Goal: Task Accomplishment & Management: Use online tool/utility

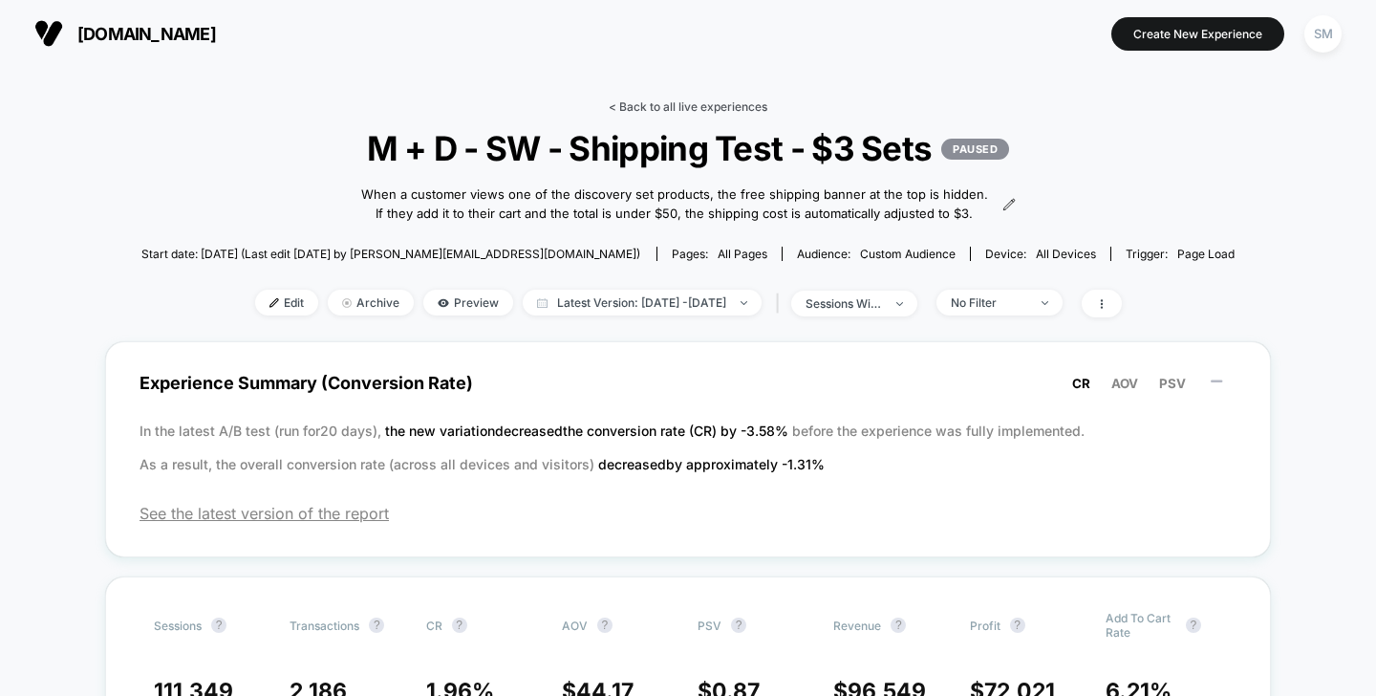
click at [647, 111] on link "< Back to all live experiences" at bounding box center [688, 106] width 159 height 14
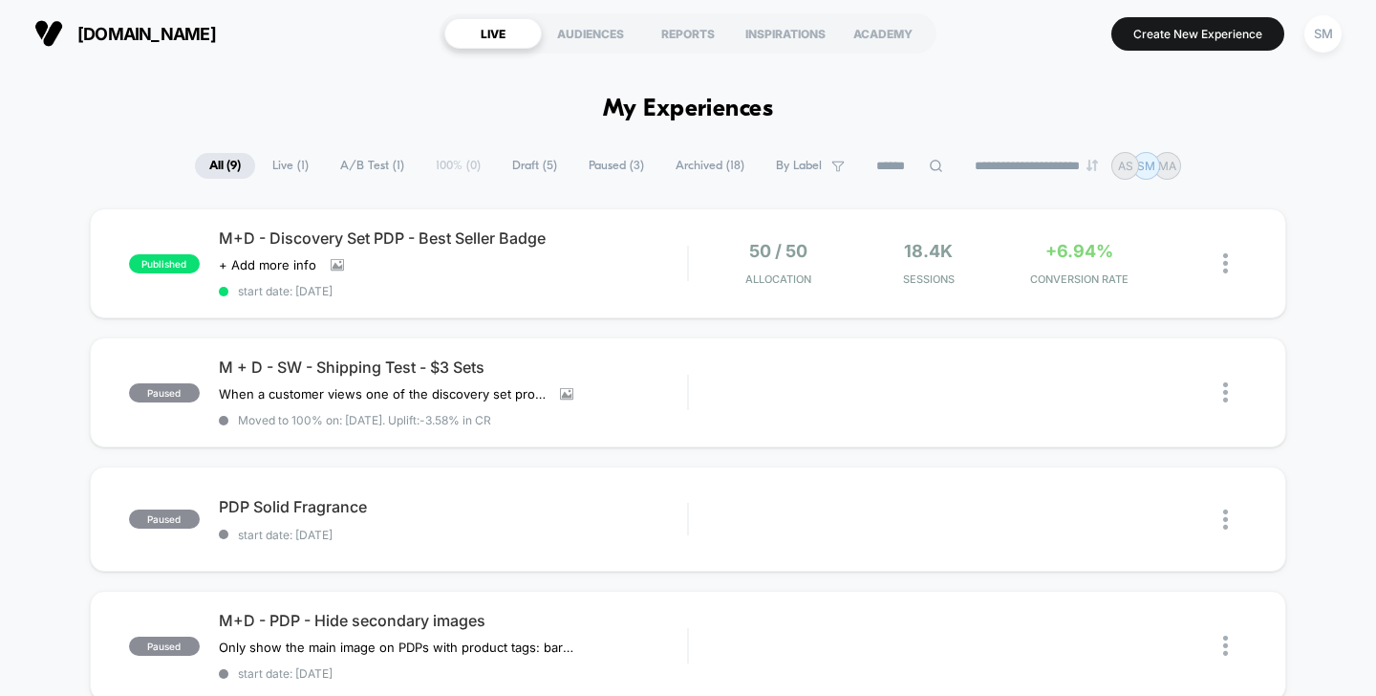
click at [538, 167] on span "Draft ( 5 )" at bounding box center [535, 166] width 74 height 26
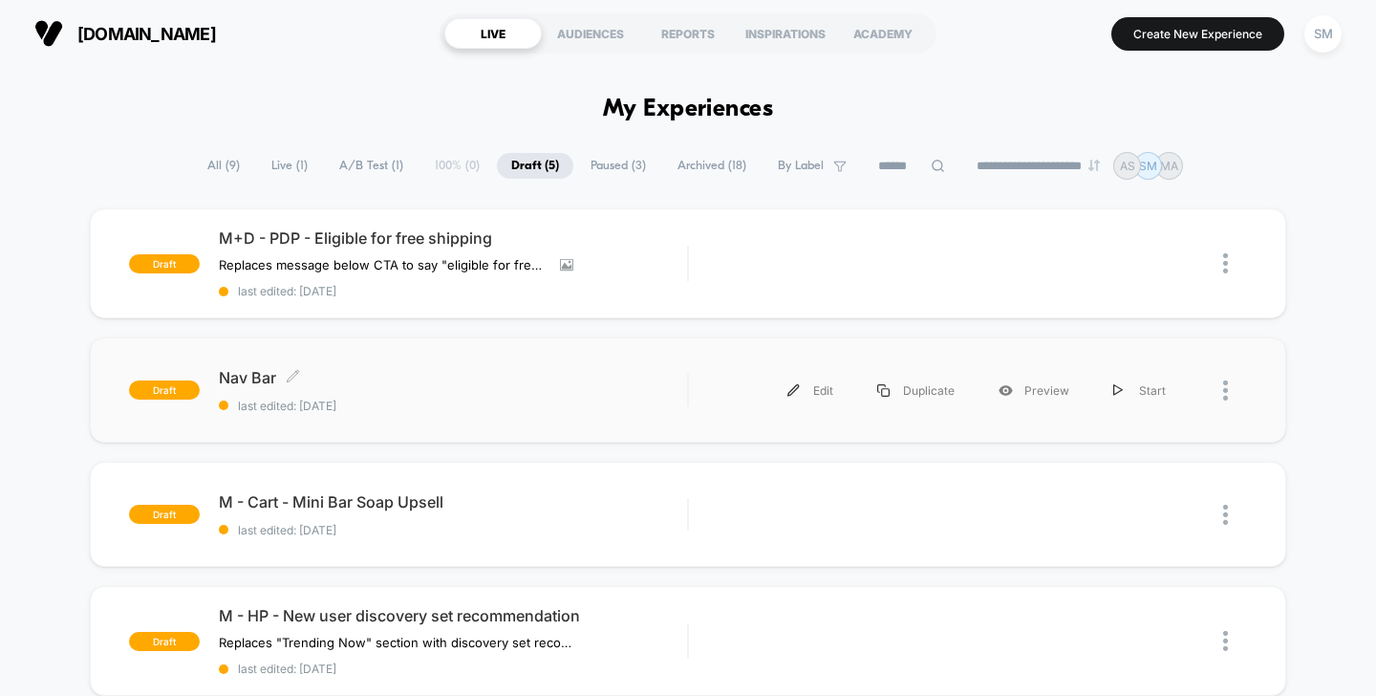
click at [345, 390] on div "Nav Bar Click to edit experience details Click to edit experience details last …" at bounding box center [453, 390] width 469 height 45
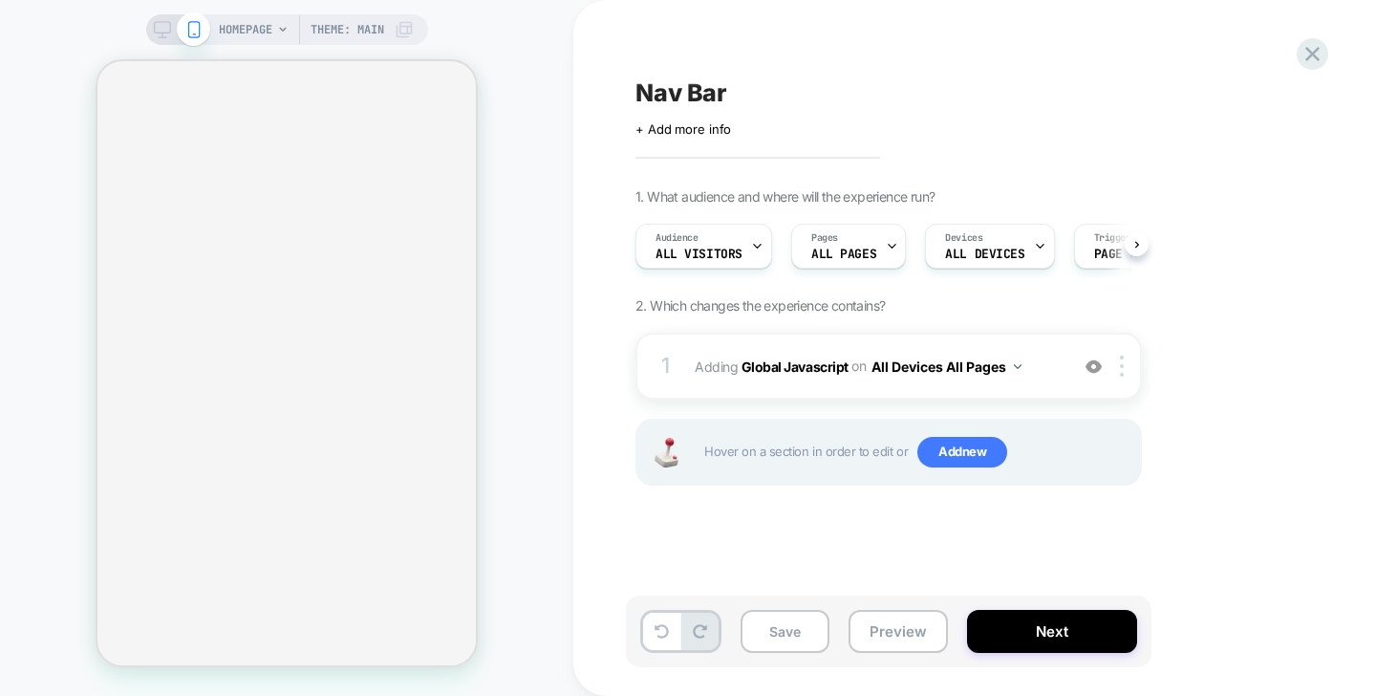
scroll to position [0, 1]
click at [950, 369] on button "All Devices All Pages" at bounding box center [947, 367] width 150 height 28
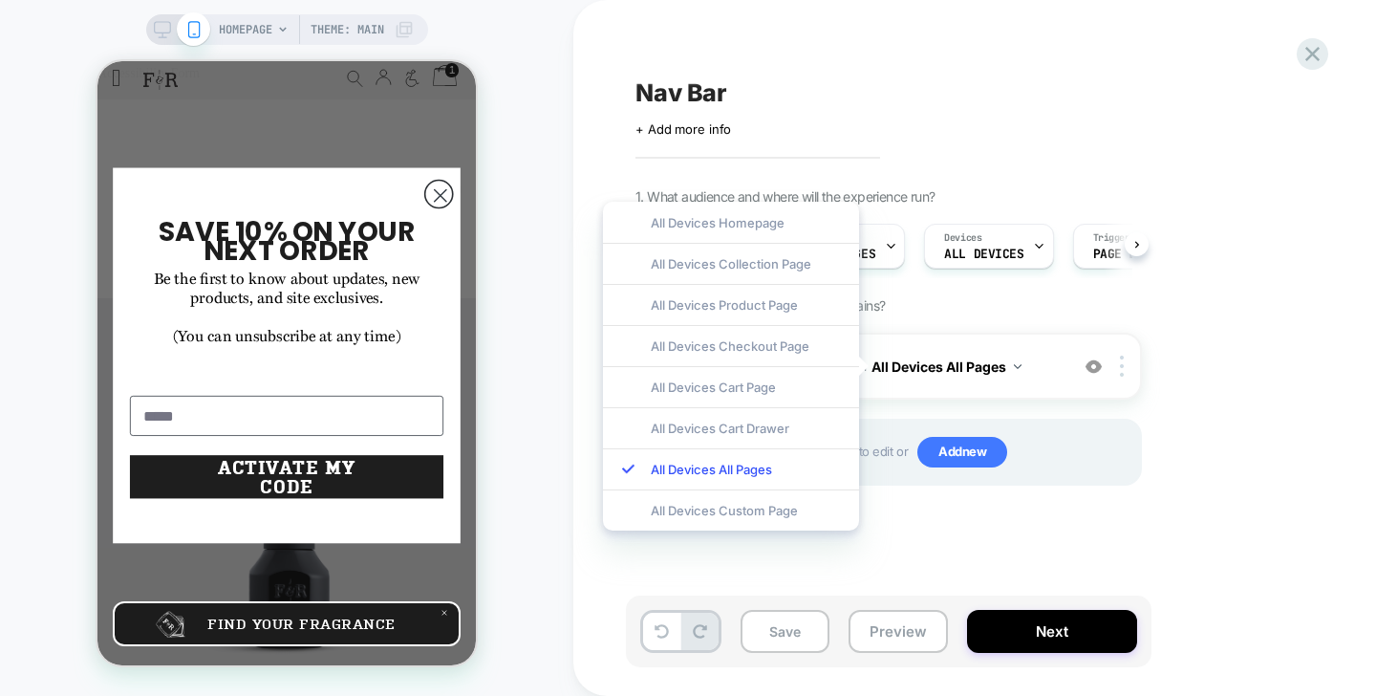
click at [1024, 293] on div "1. What audience and where will the experience run? Audience All Visitors Pages…" at bounding box center [985, 360] width 698 height 345
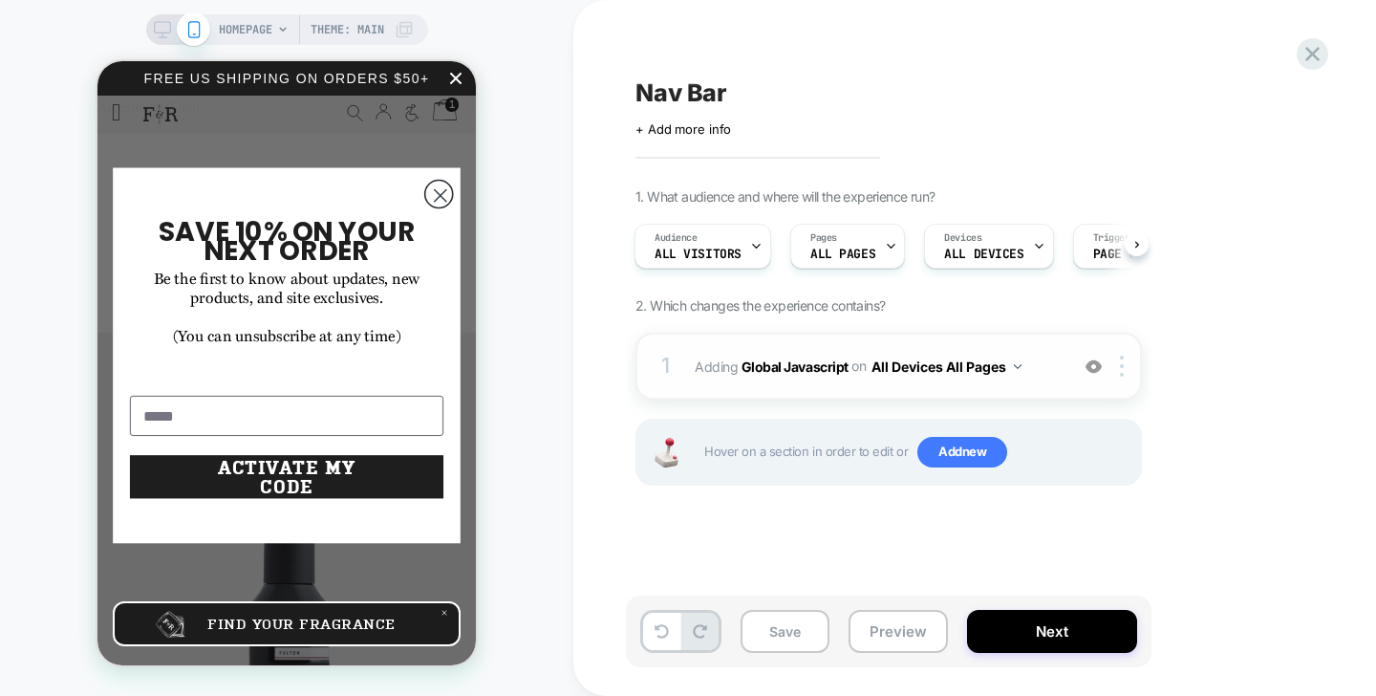
click at [777, 375] on span "Adding Global Javascript on All Devices All Pages" at bounding box center [877, 367] width 364 height 28
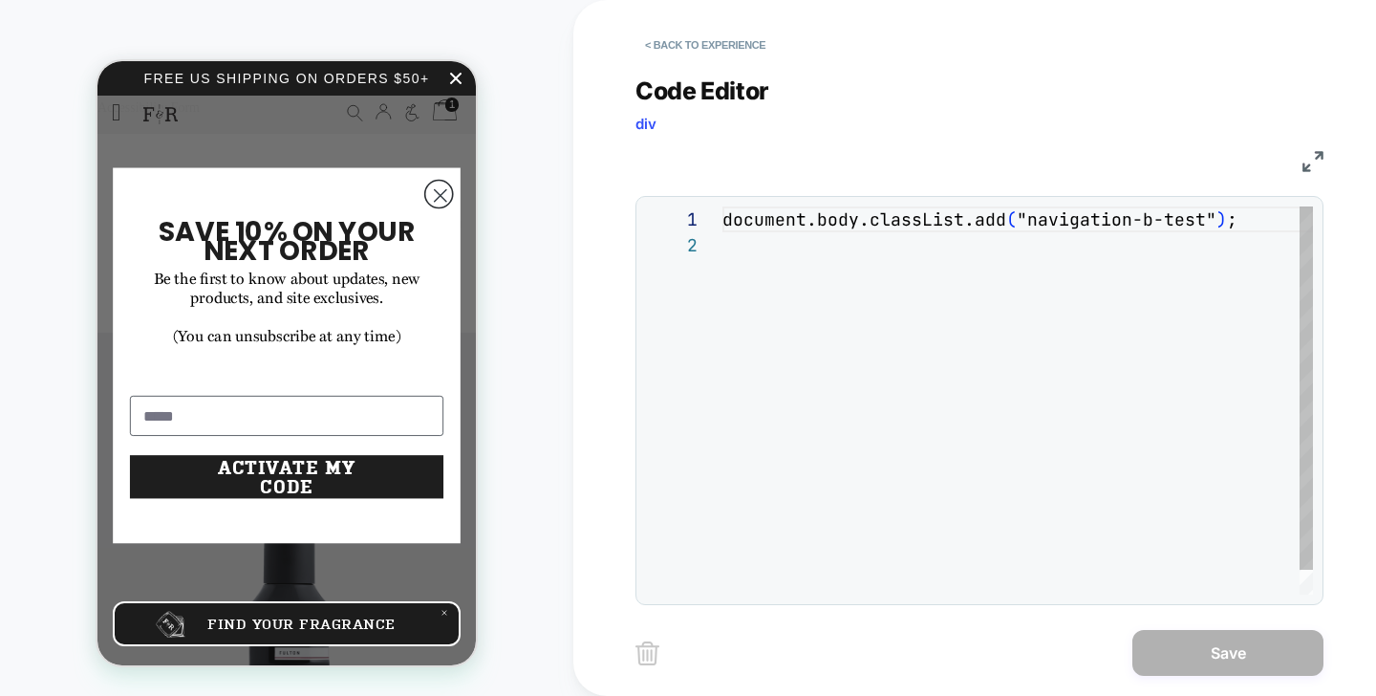
scroll to position [26, 0]
click at [824, 218] on div "document.body.classList.add ( "navigation-b-test" ) ;" at bounding box center [1018, 413] width 591 height 414
click at [822, 218] on div "document.body.classList.add ( "navigation-b-test" ) ;" at bounding box center [1018, 413] width 591 height 414
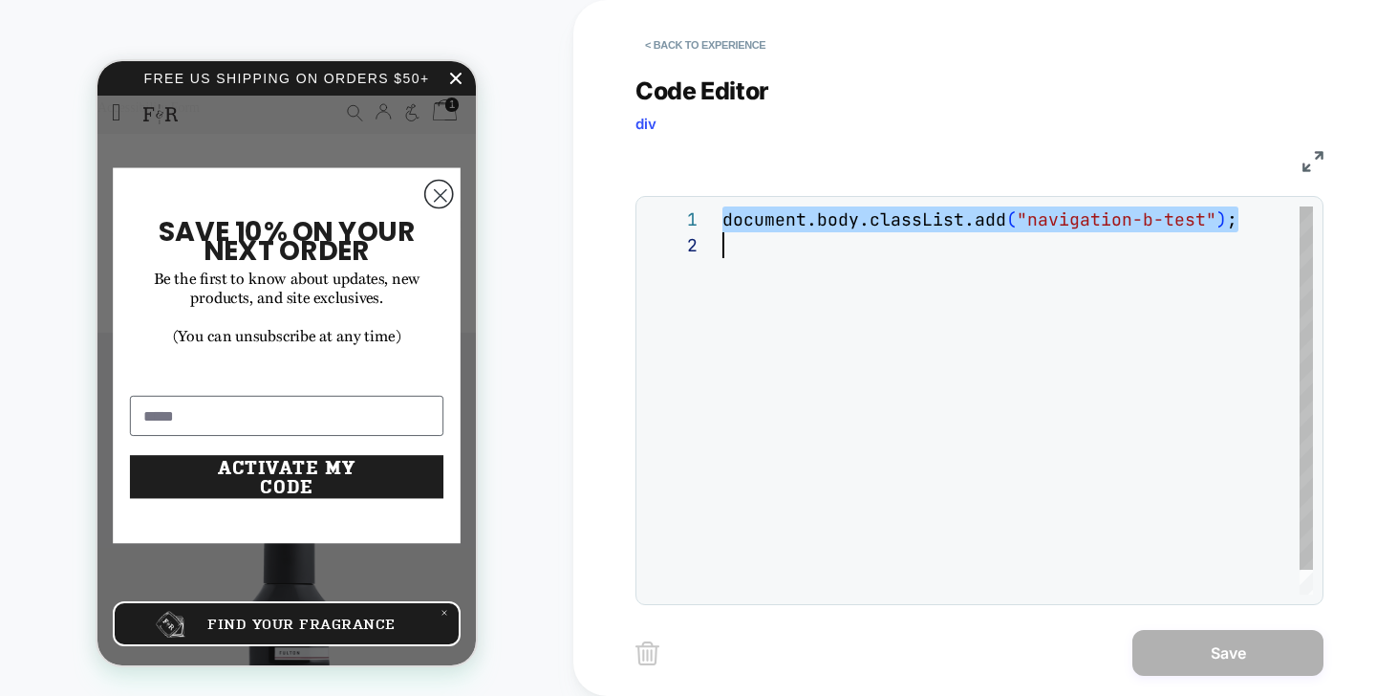
scroll to position [0, 0]
click at [822, 218] on div "document.body.classList.add ( "navigation-b-test" ) ;" at bounding box center [1018, 413] width 591 height 414
type textarea "**********"
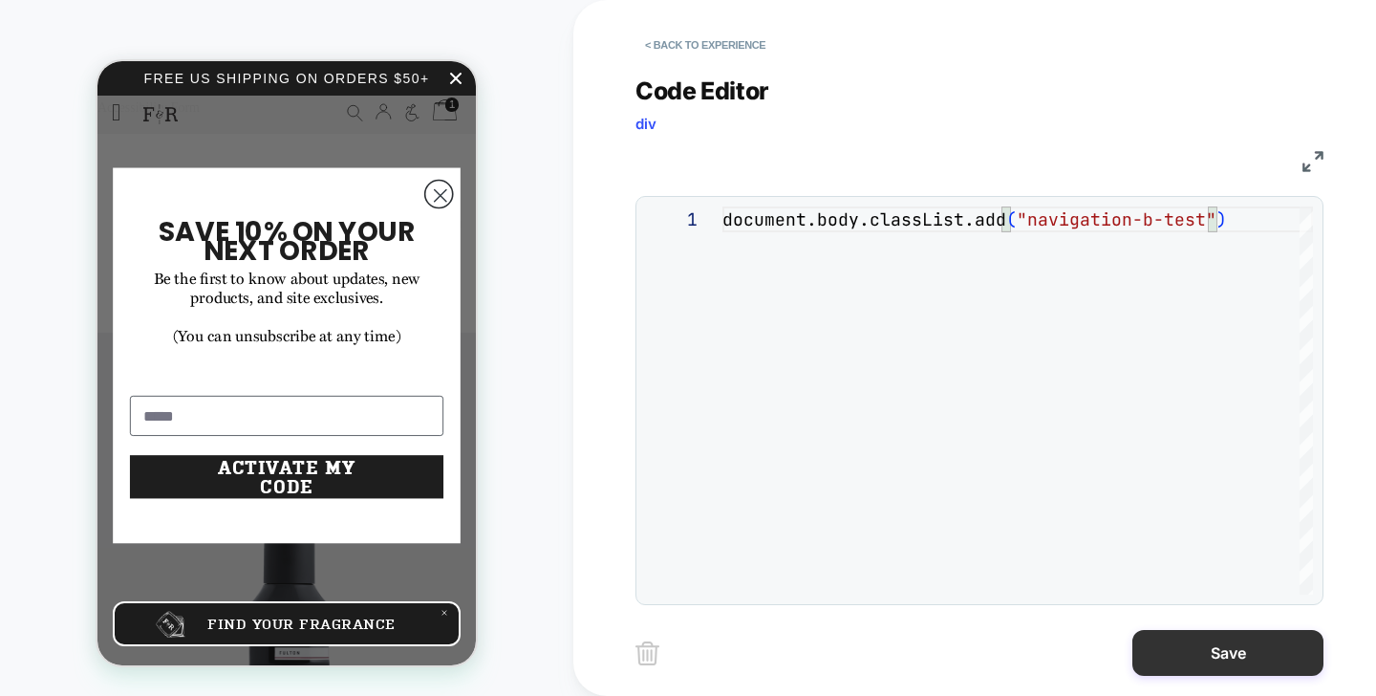
click at [1252, 645] on button "Save" at bounding box center [1228, 653] width 191 height 46
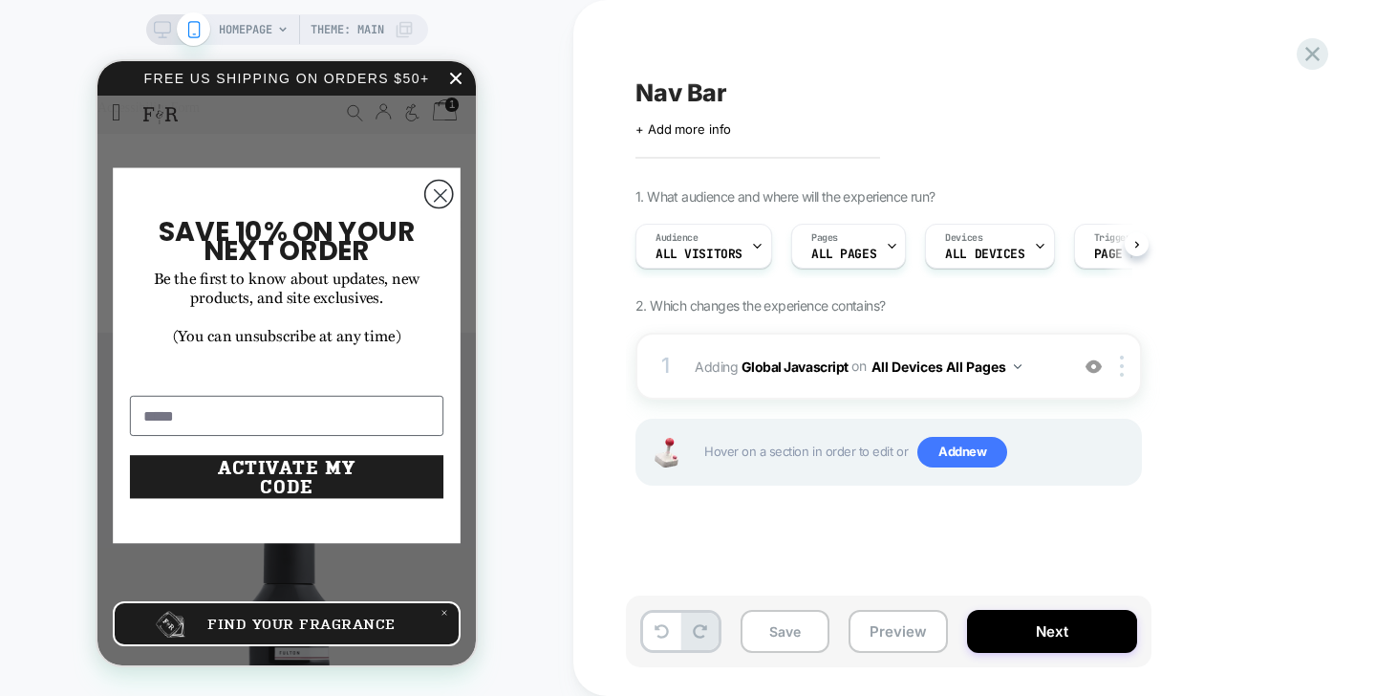
scroll to position [0, 1]
click at [1091, 642] on button "Next" at bounding box center [1052, 631] width 170 height 43
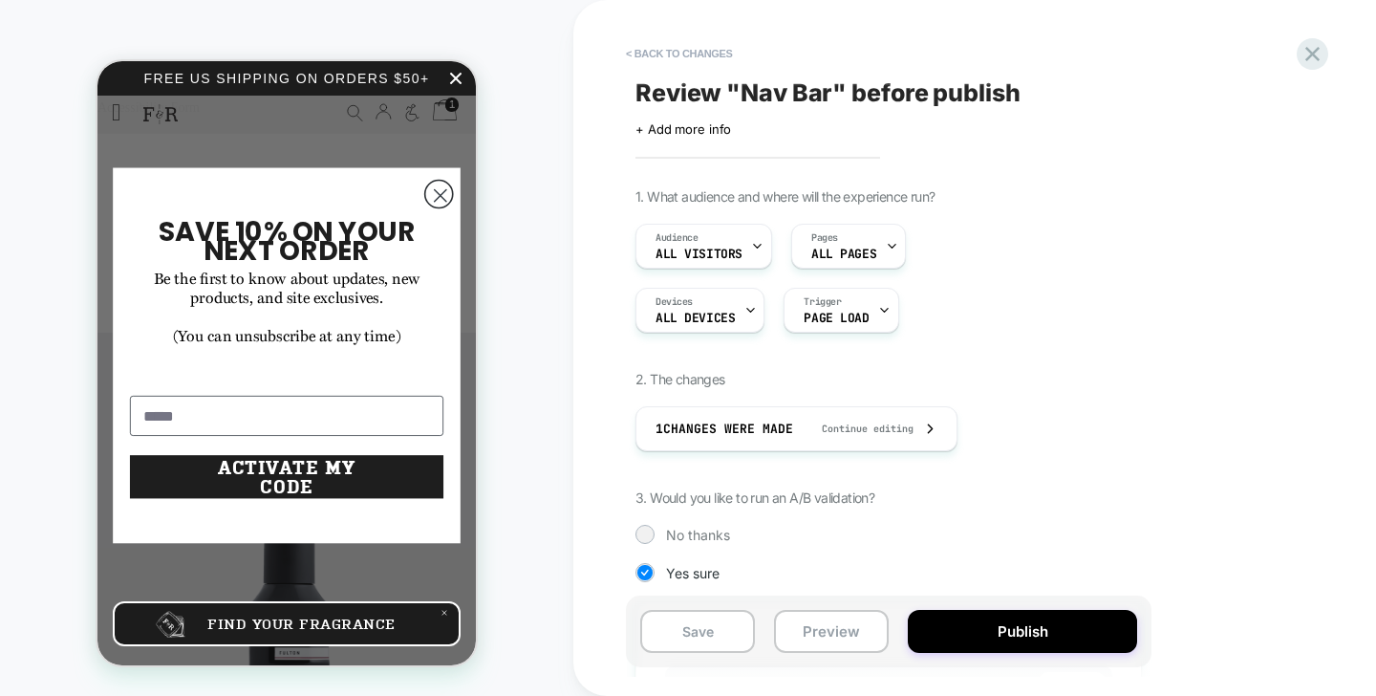
scroll to position [0, 2]
click at [853, 638] on button "Preview" at bounding box center [831, 631] width 115 height 43
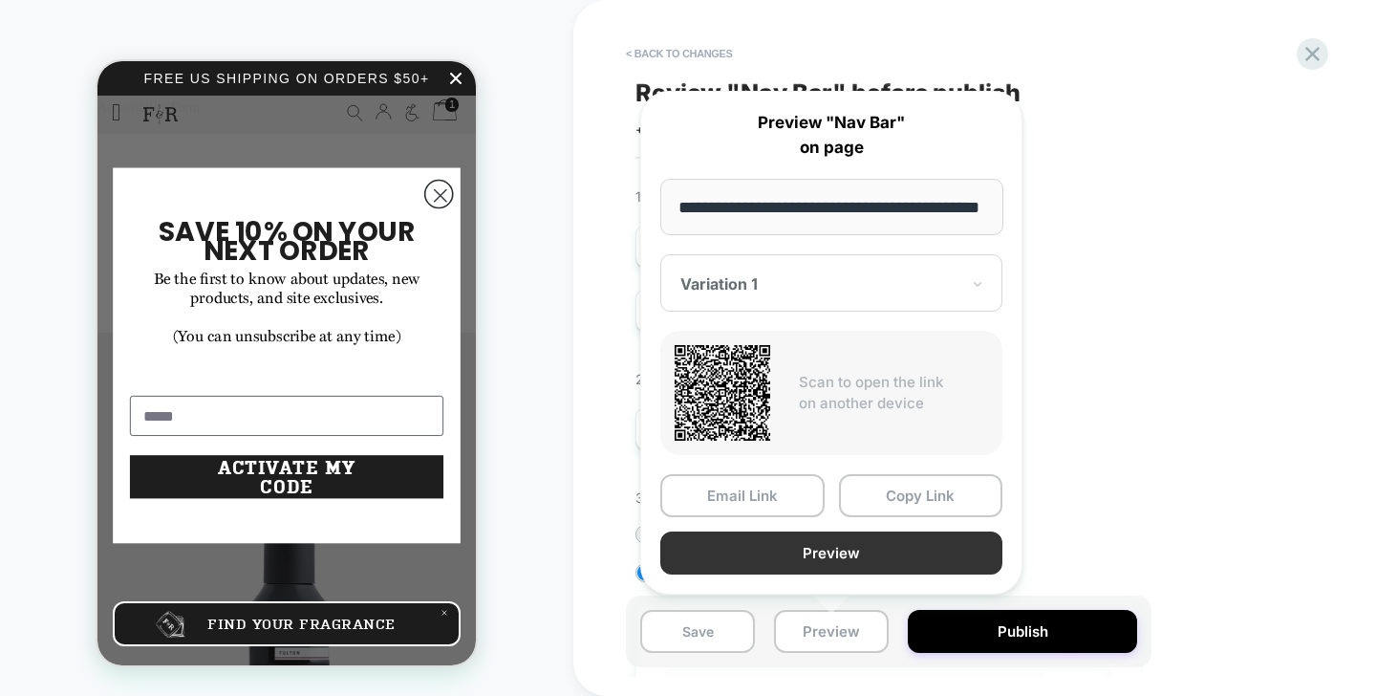
scroll to position [0, 0]
click at [873, 558] on button "Preview" at bounding box center [831, 552] width 342 height 43
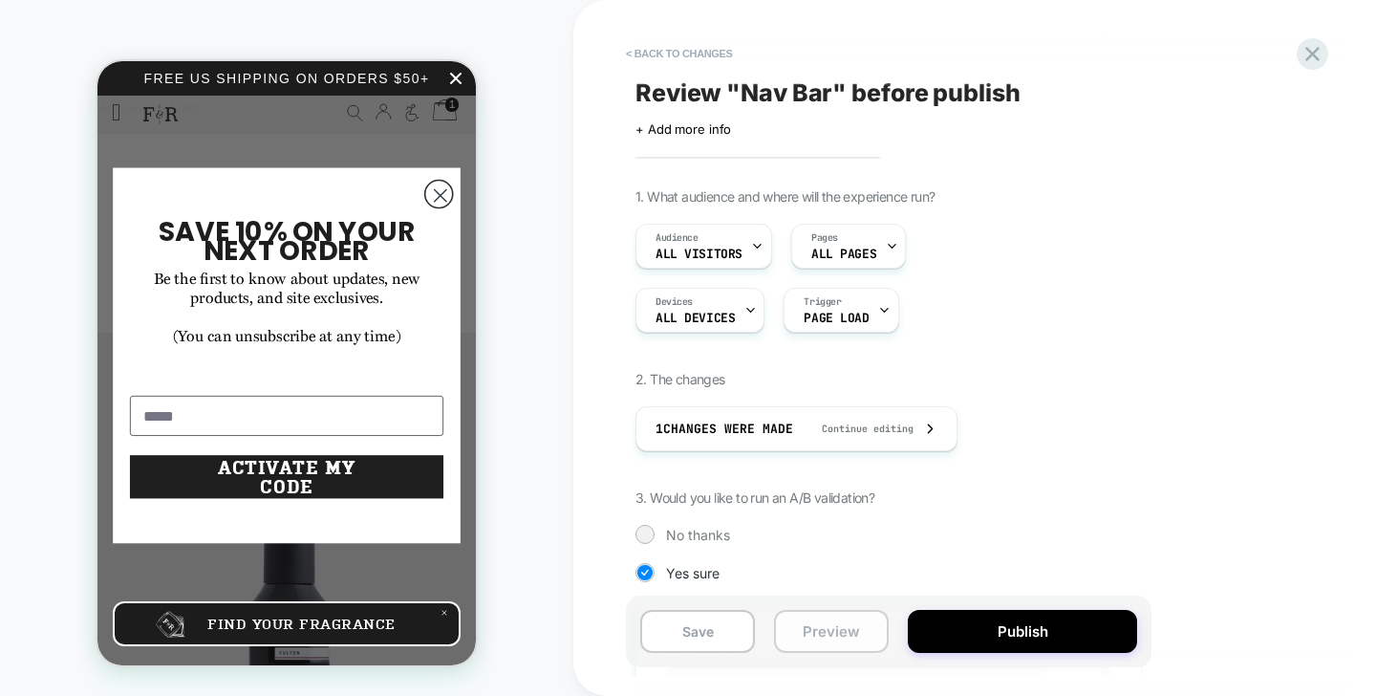
click at [882, 619] on button "Preview" at bounding box center [831, 631] width 115 height 43
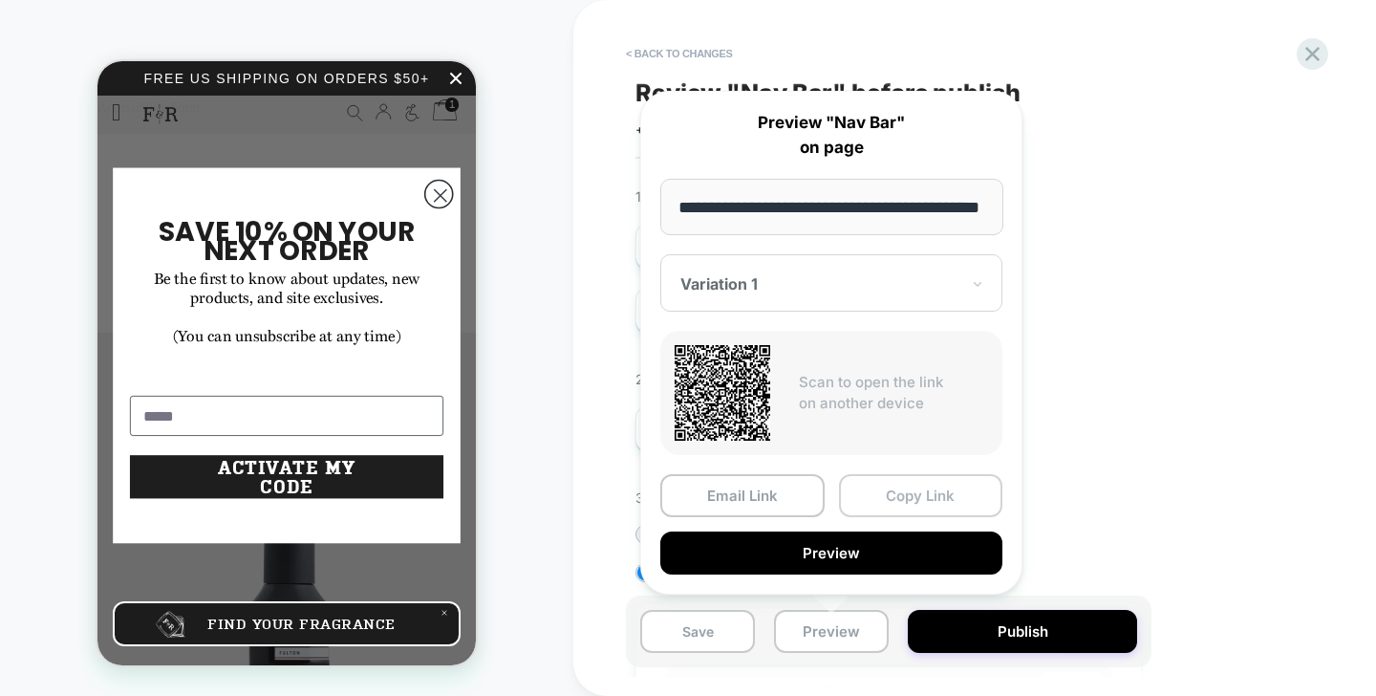
click at [896, 494] on button "Copy Link" at bounding box center [921, 495] width 164 height 43
